Goal: Find contact information

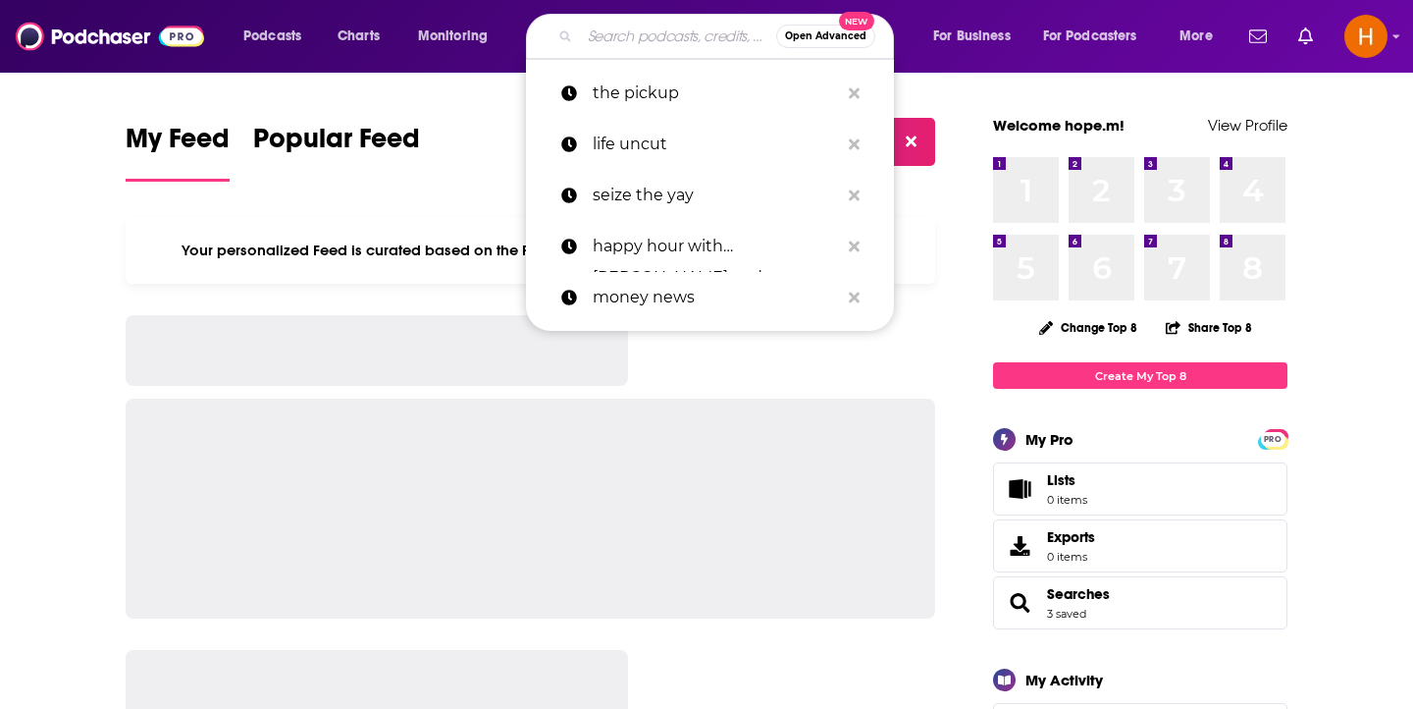
click at [611, 27] on input "Search podcasts, credits, & more..." at bounding box center [678, 36] width 196 height 31
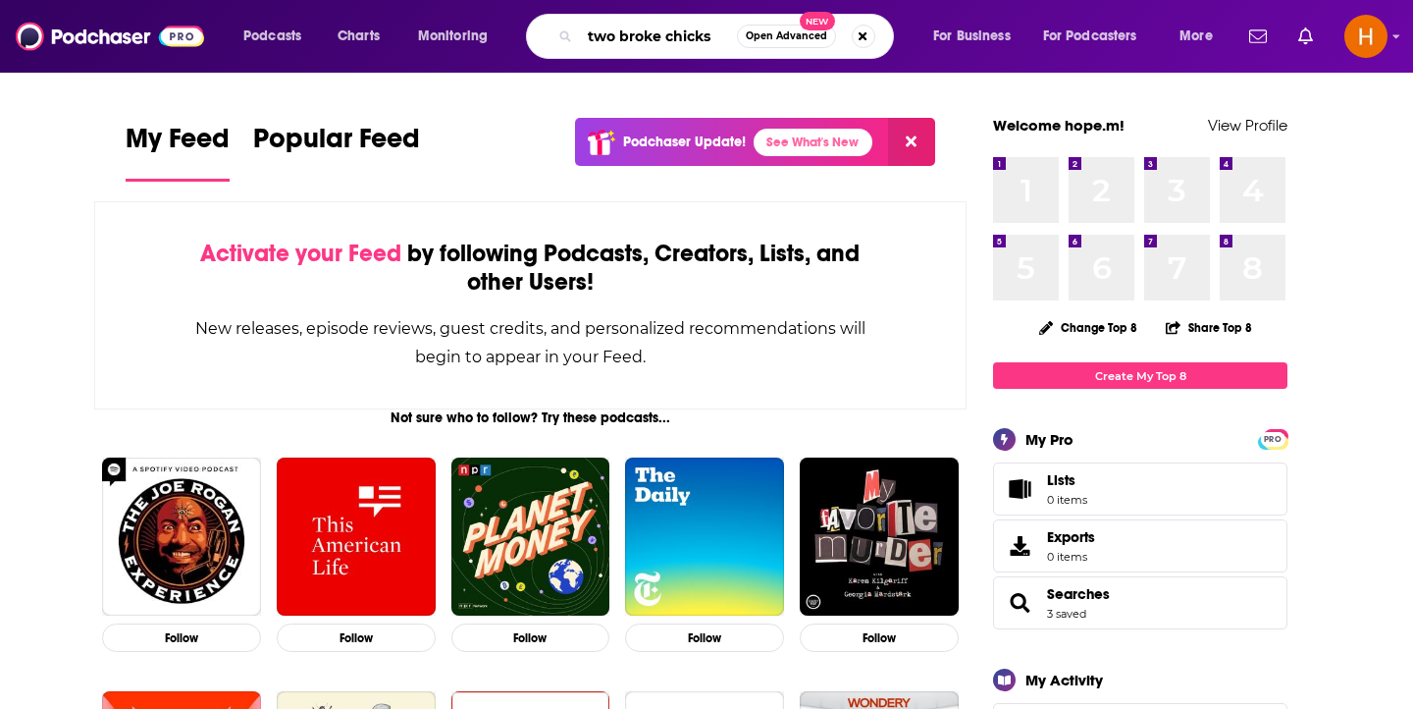
type input "two broke chicks"
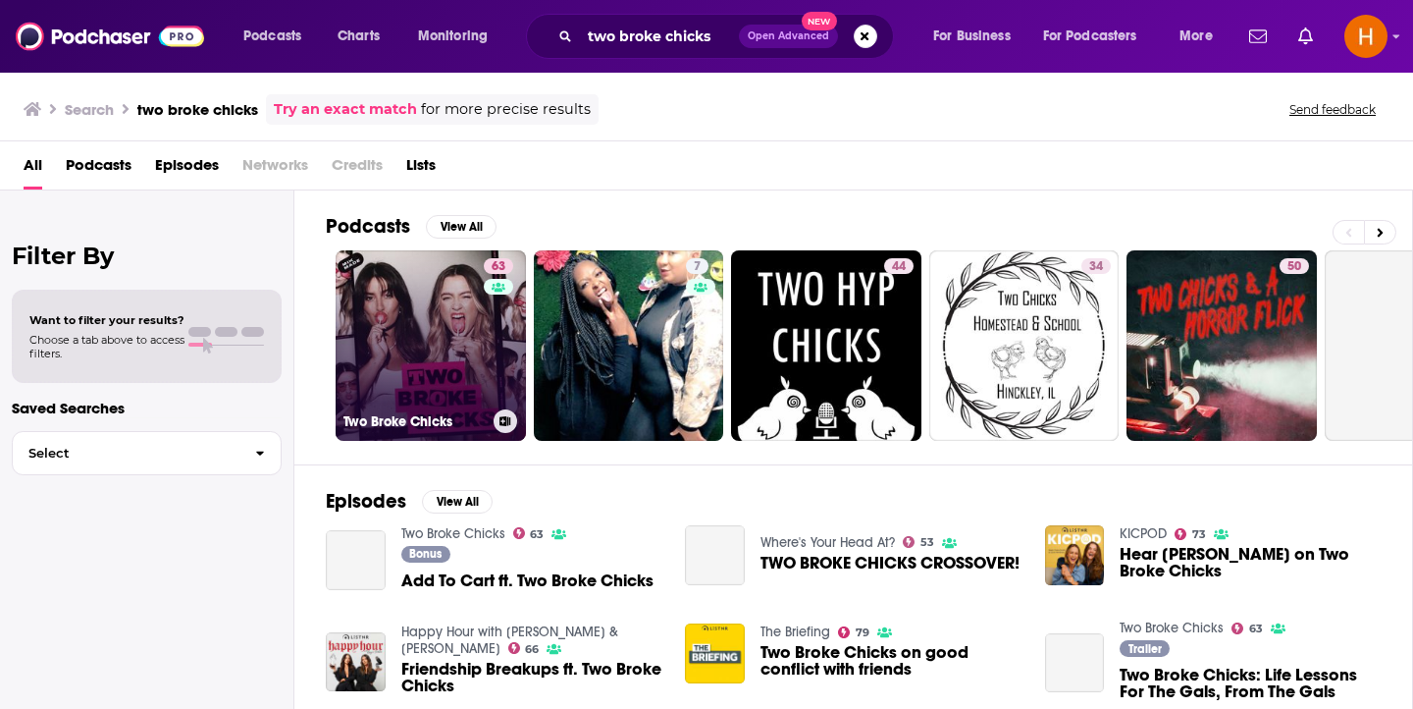
click at [446, 363] on link "63 Two Broke Chicks" at bounding box center [431, 345] width 190 height 190
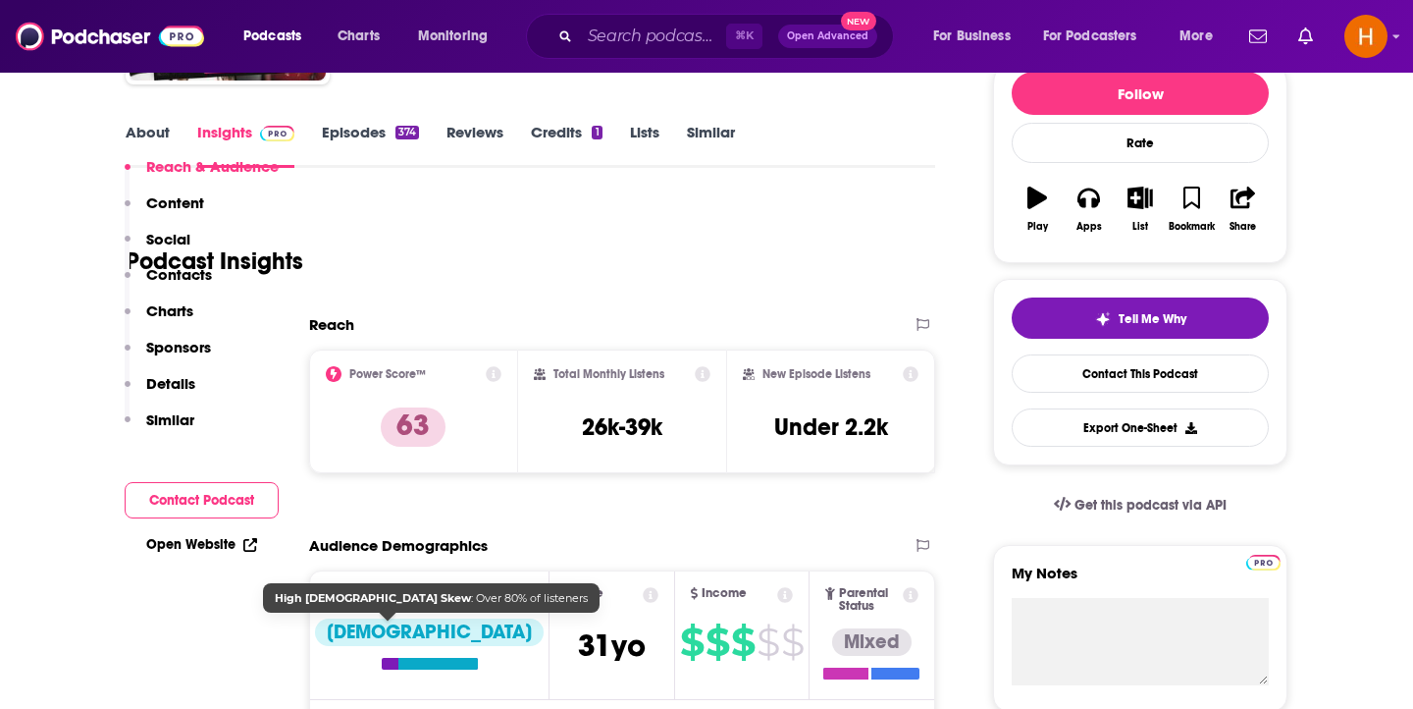
scroll to position [397, 0]
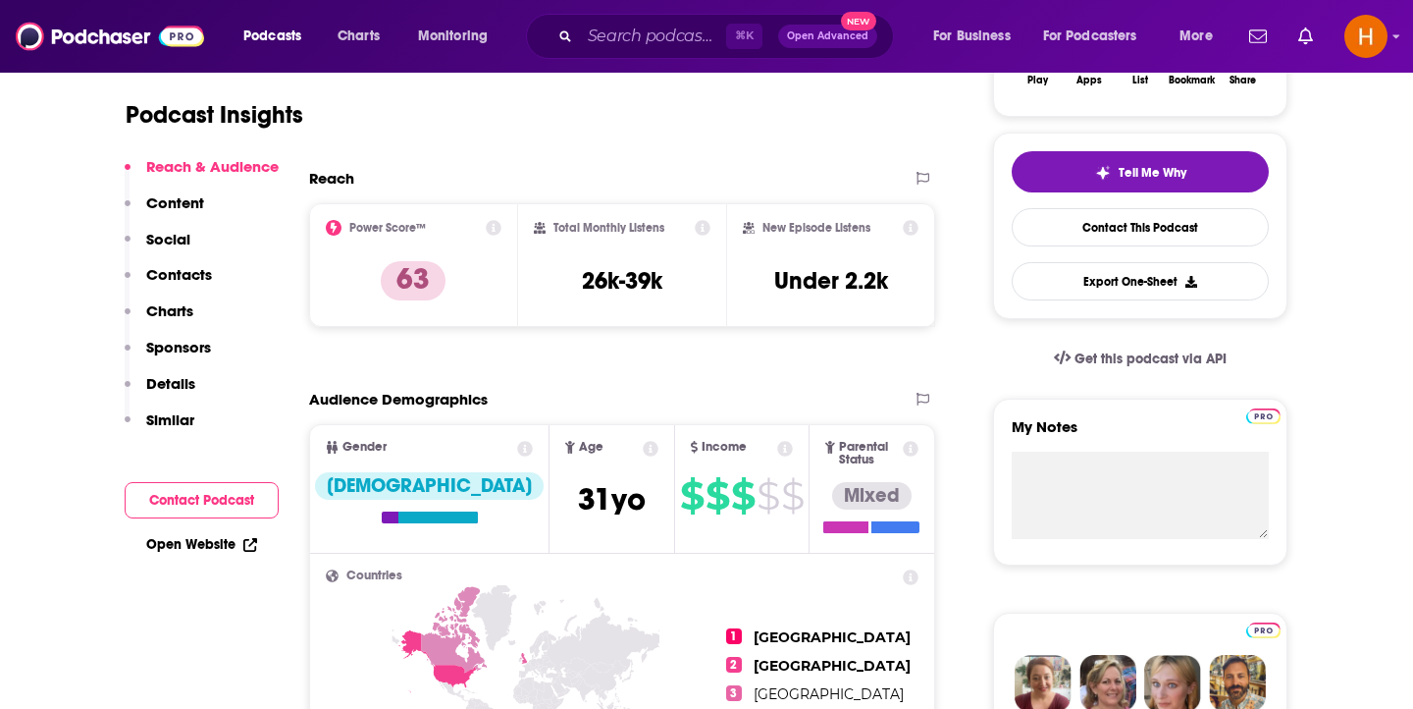
click at [147, 380] on p "Details" at bounding box center [170, 383] width 49 height 19
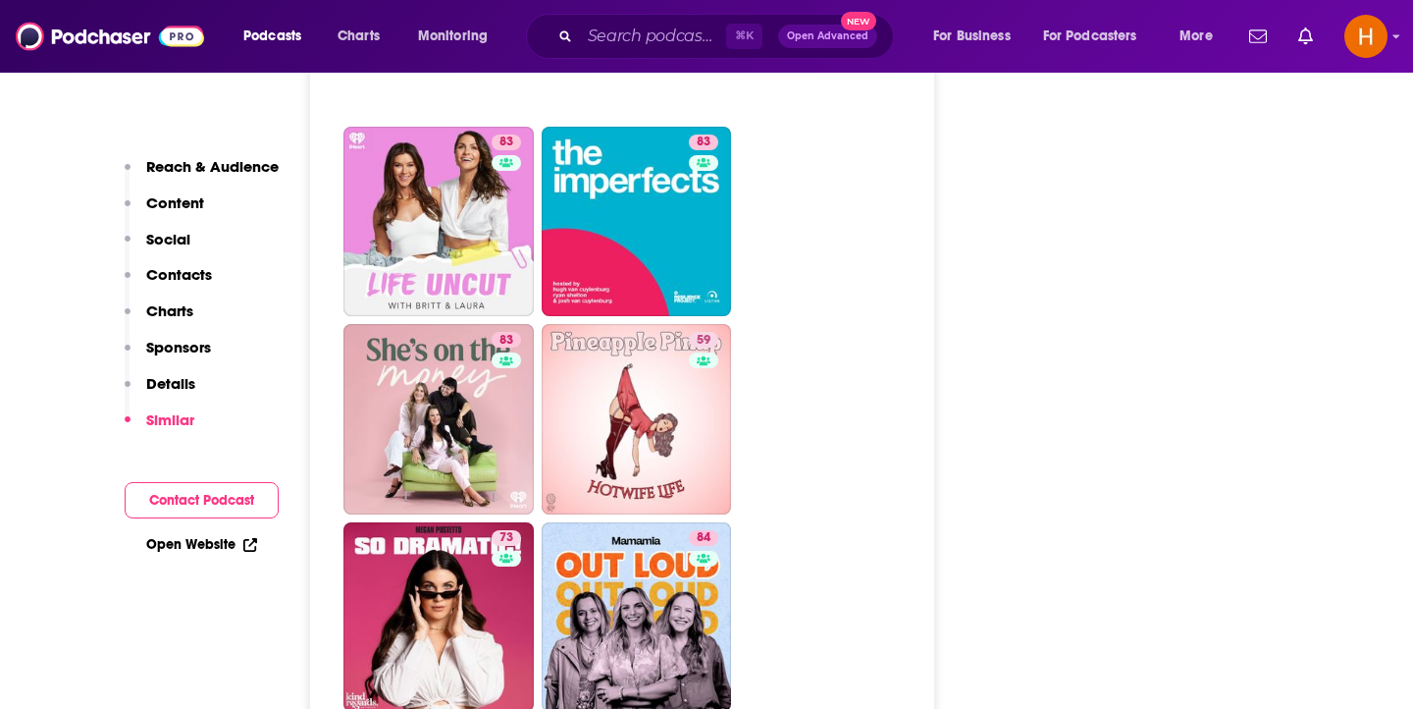
scroll to position [3579, 0]
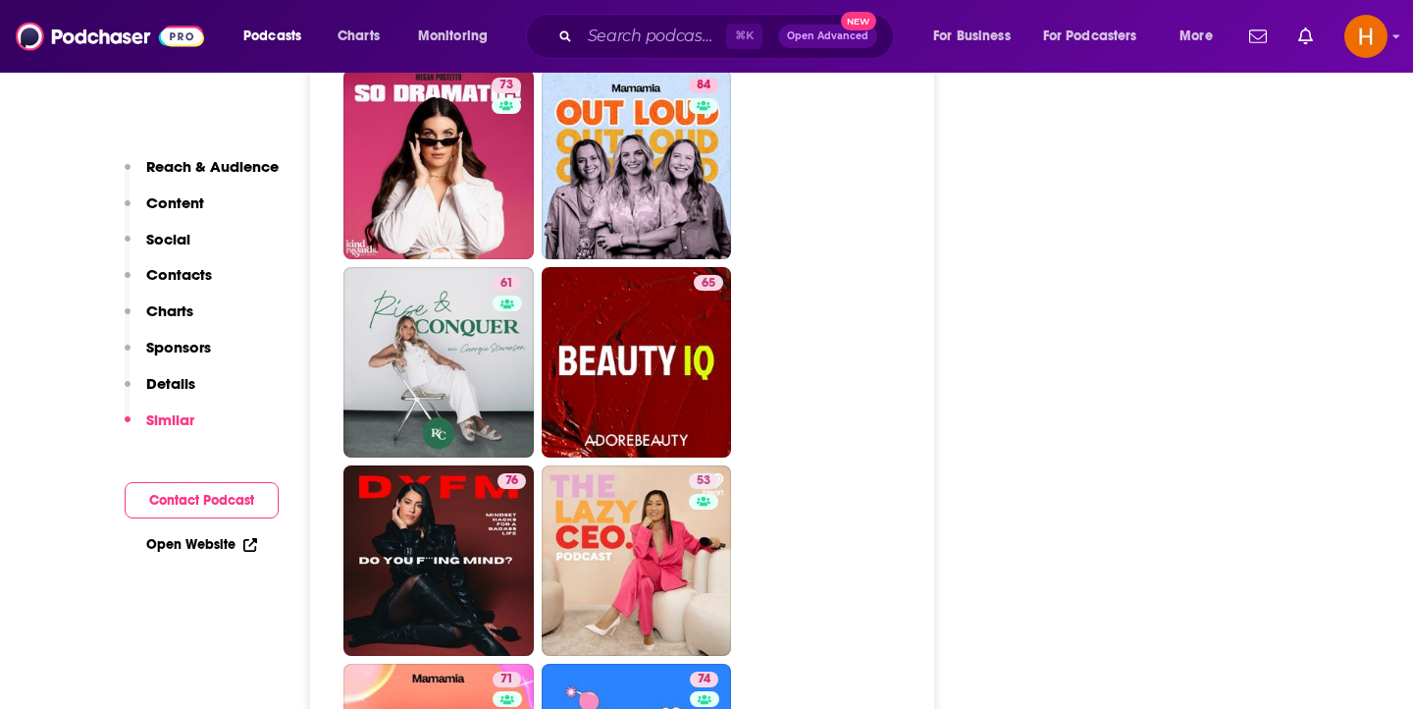
click at [179, 278] on p "Contacts" at bounding box center [179, 274] width 66 height 19
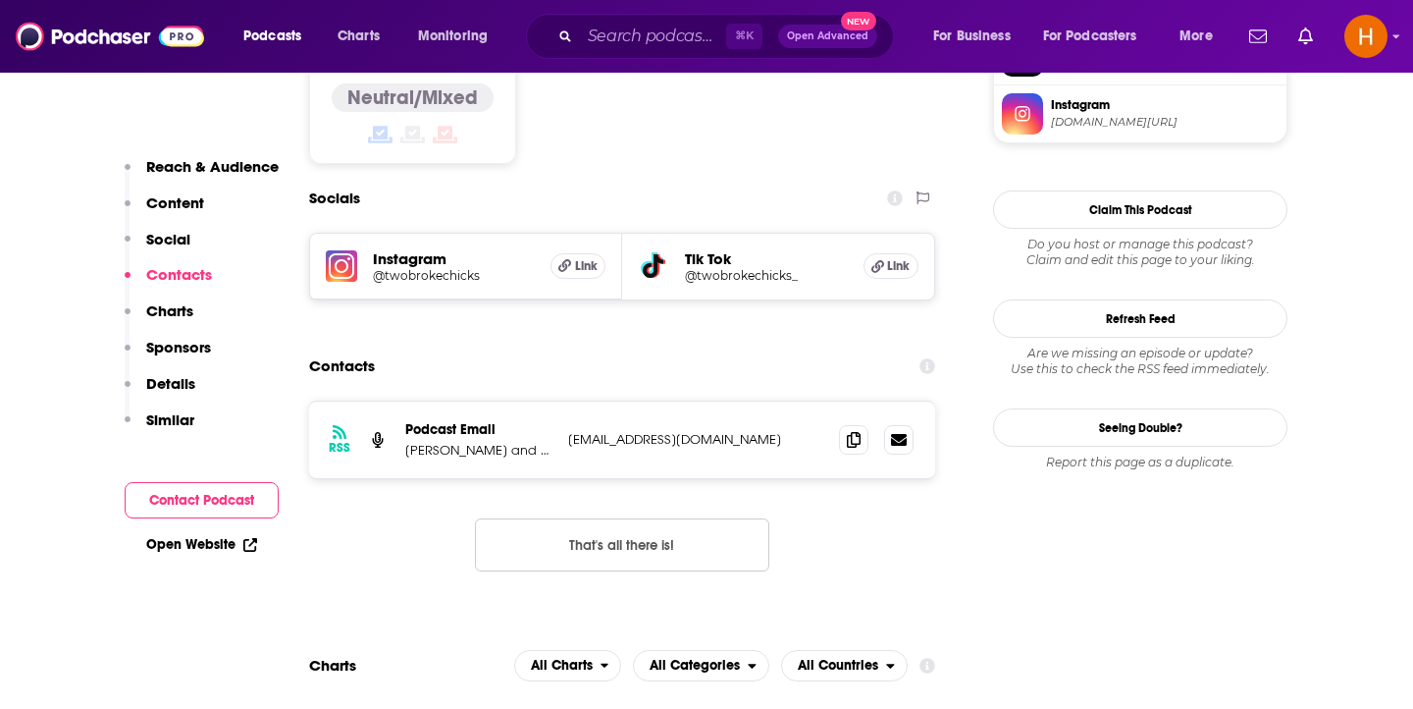
scroll to position [1597, 0]
